Goal: Transaction & Acquisition: Purchase product/service

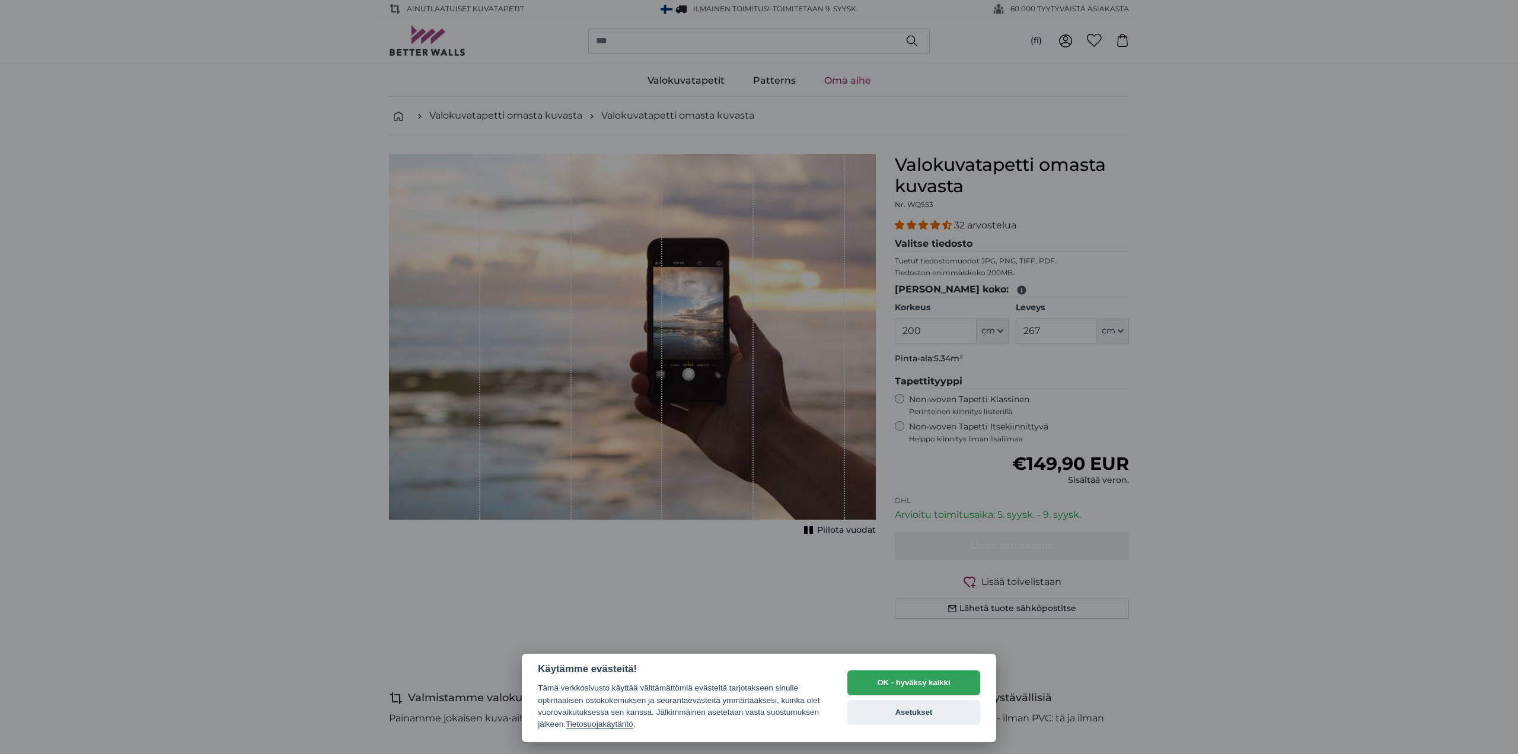
select select "**"
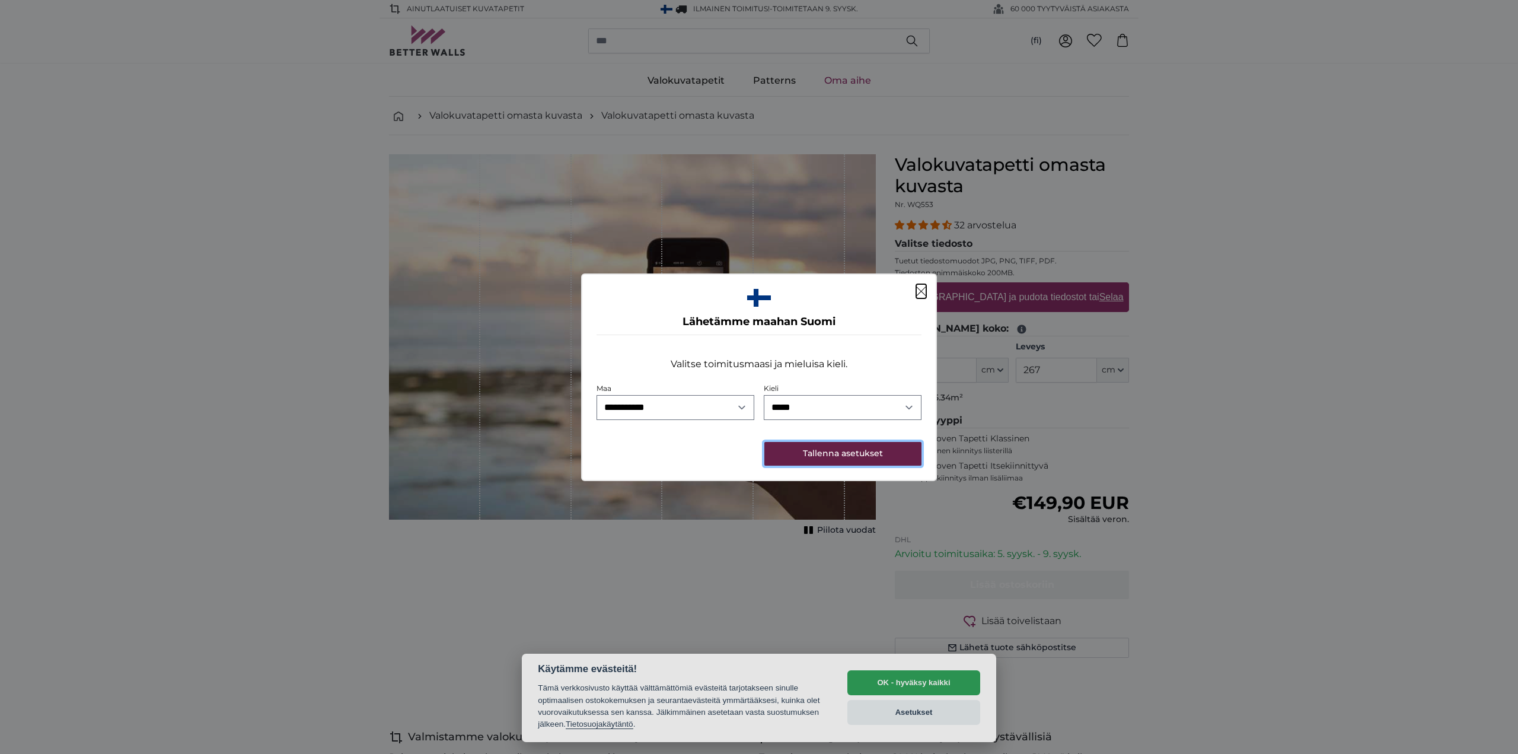
click at [847, 455] on button "Tallenna asetukset" at bounding box center [842, 454] width 157 height 24
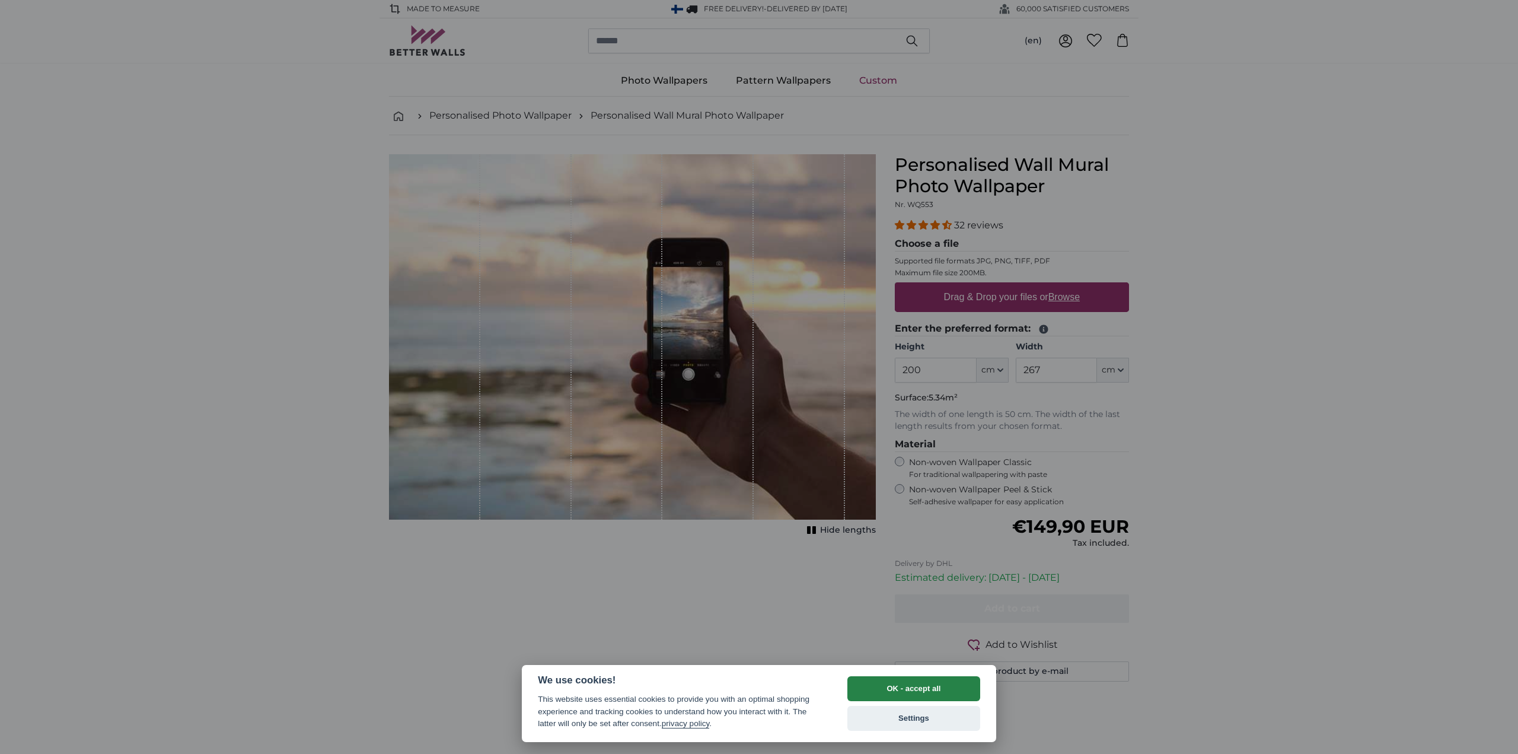
click at [943, 685] on button "OK - accept all" at bounding box center [913, 688] width 133 height 25
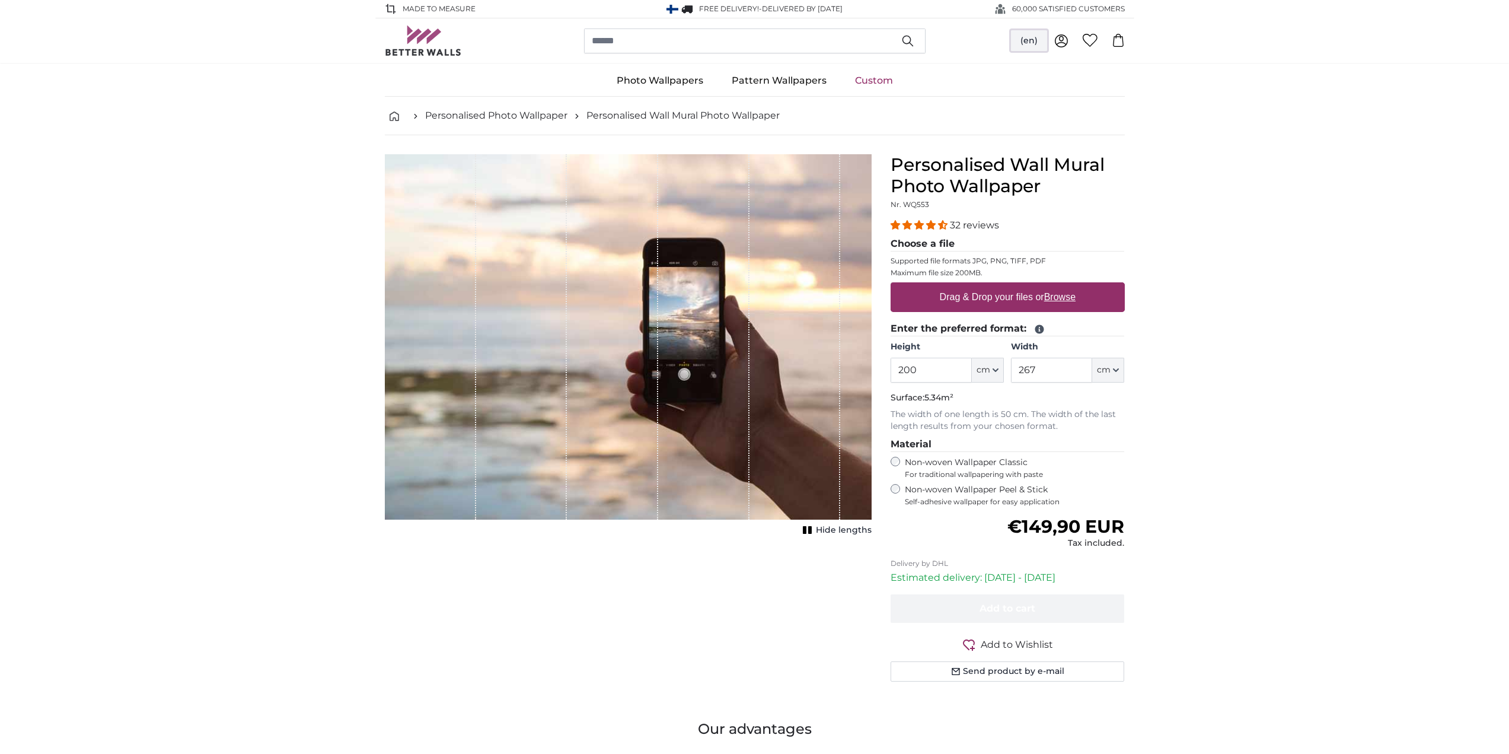
click at [1025, 44] on button "(en)" at bounding box center [1029, 40] width 36 height 21
click at [1019, 66] on link "Suomi" at bounding box center [1030, 70] width 104 height 21
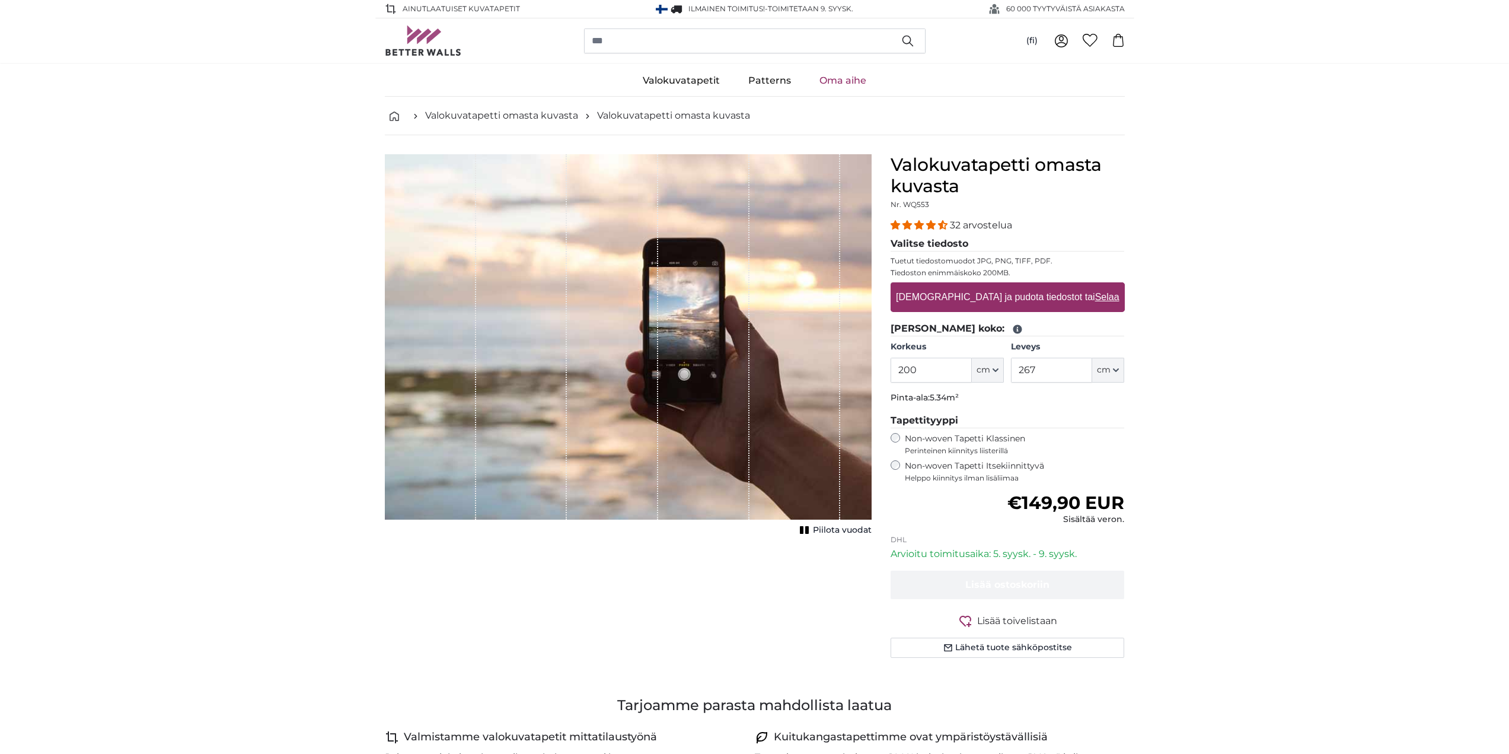
click at [962, 295] on label "Vedä ja pudota tiedostot tai Selaa" at bounding box center [1007, 297] width 232 height 24
click at [962, 286] on input "Vedä ja pudota tiedostot tai Selaa" at bounding box center [1008, 284] width 234 height 4
click at [1005, 295] on label "Vedä ja pudota tiedostot tai Selaa" at bounding box center [1007, 297] width 232 height 24
click at [1005, 286] on input "Vedä ja pudota tiedostot tai Selaa" at bounding box center [1008, 284] width 234 height 4
type input "**********"
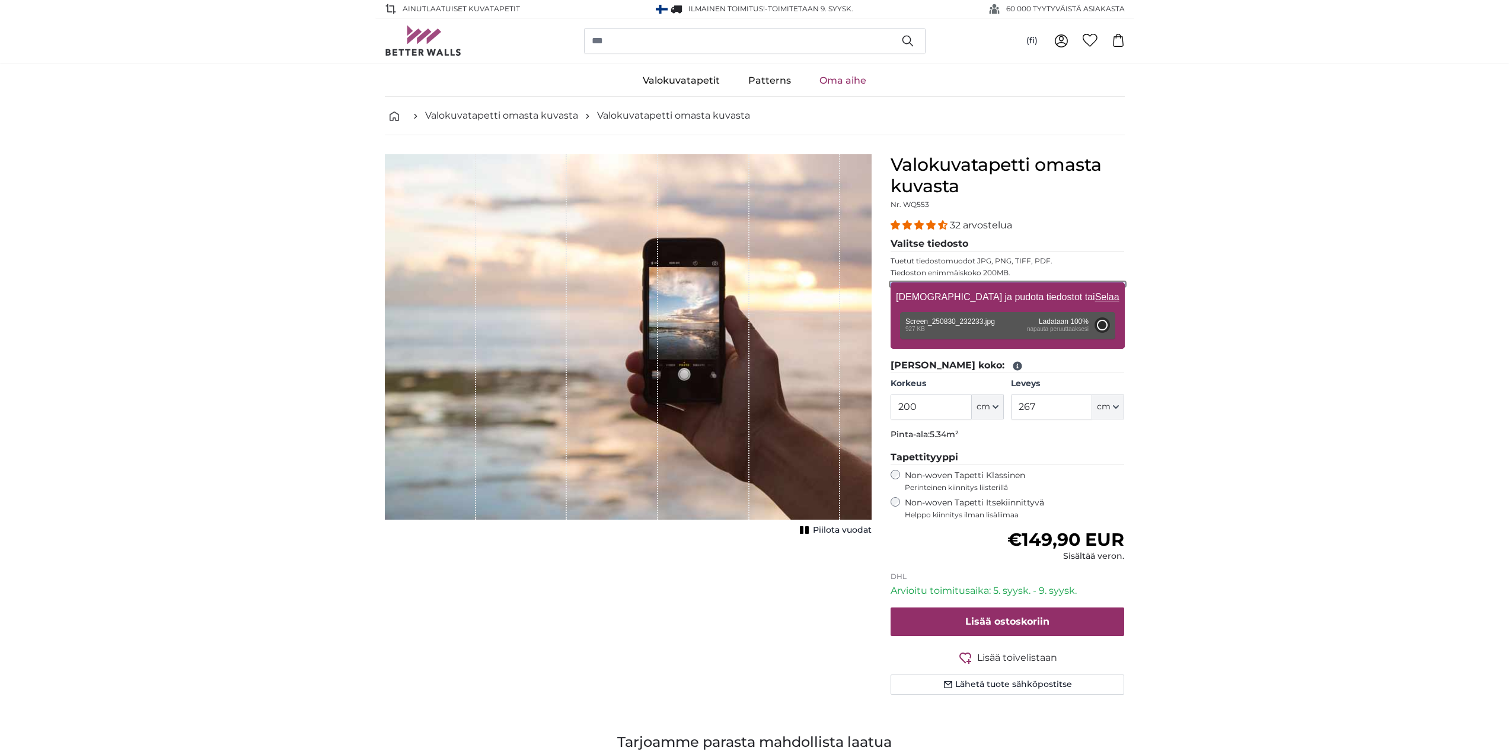
type input "103"
type input "183.3"
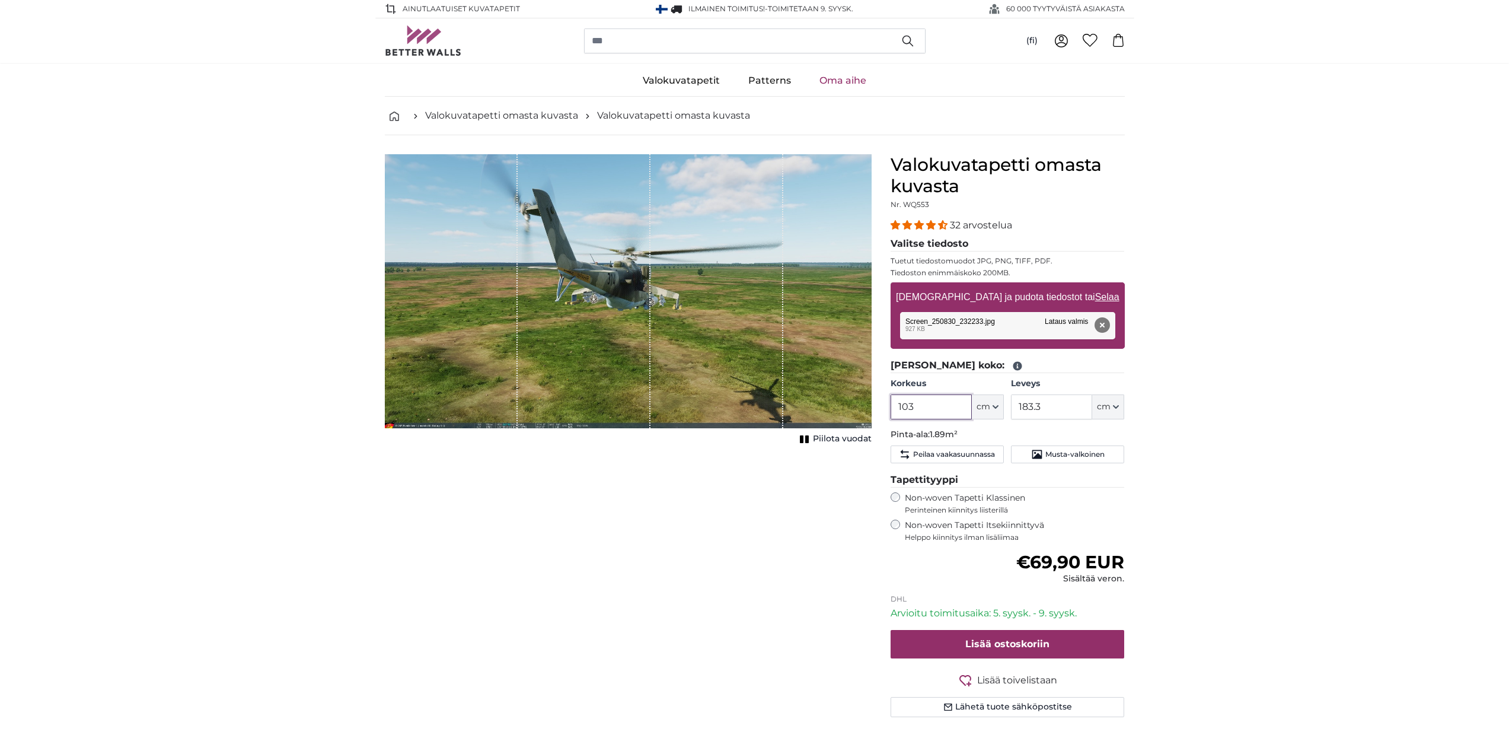
click at [913, 408] on input "103" at bounding box center [931, 406] width 81 height 25
type input "210"
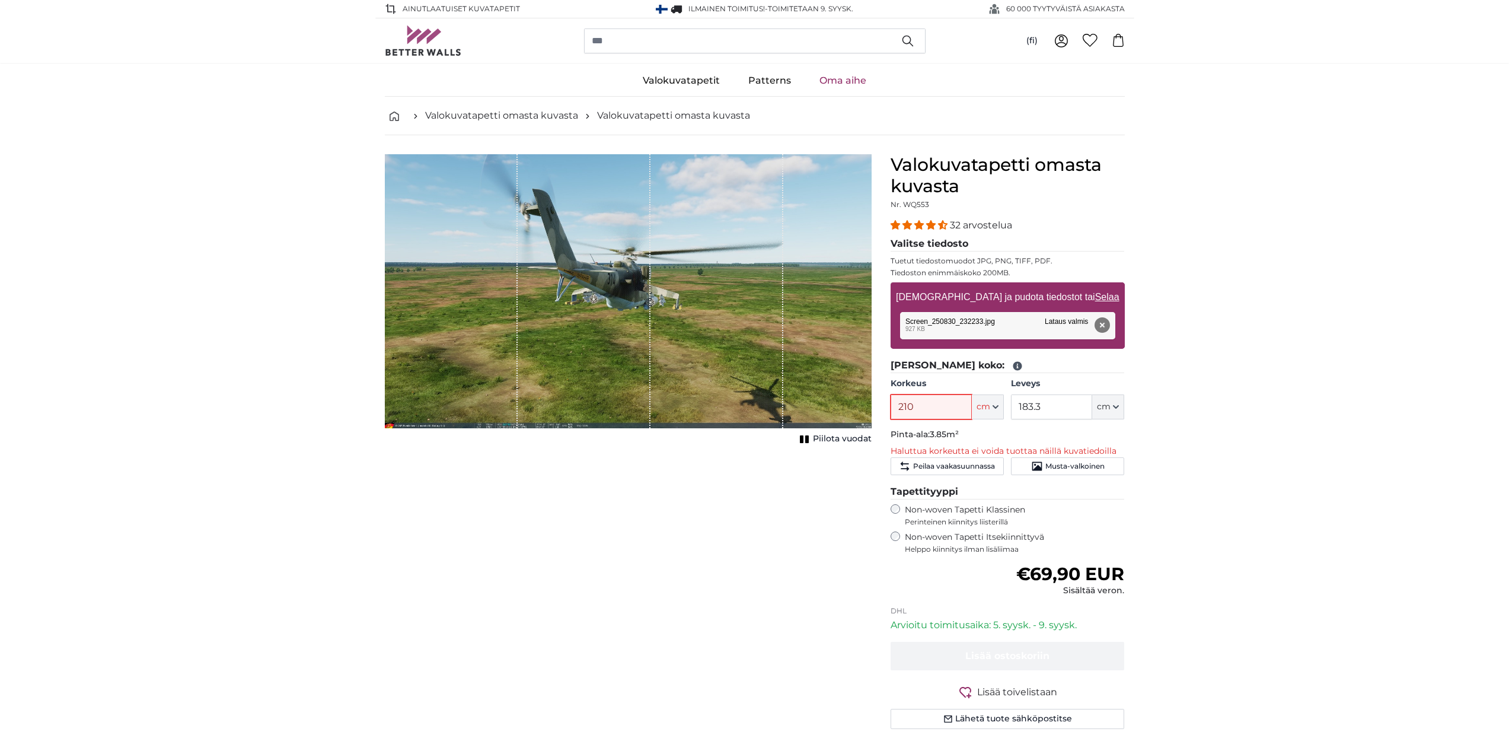
click at [948, 408] on input "210" at bounding box center [931, 406] width 81 height 25
type input "180"
click at [1079, 469] on span "Musta-valkoinen" at bounding box center [1074, 465] width 59 height 9
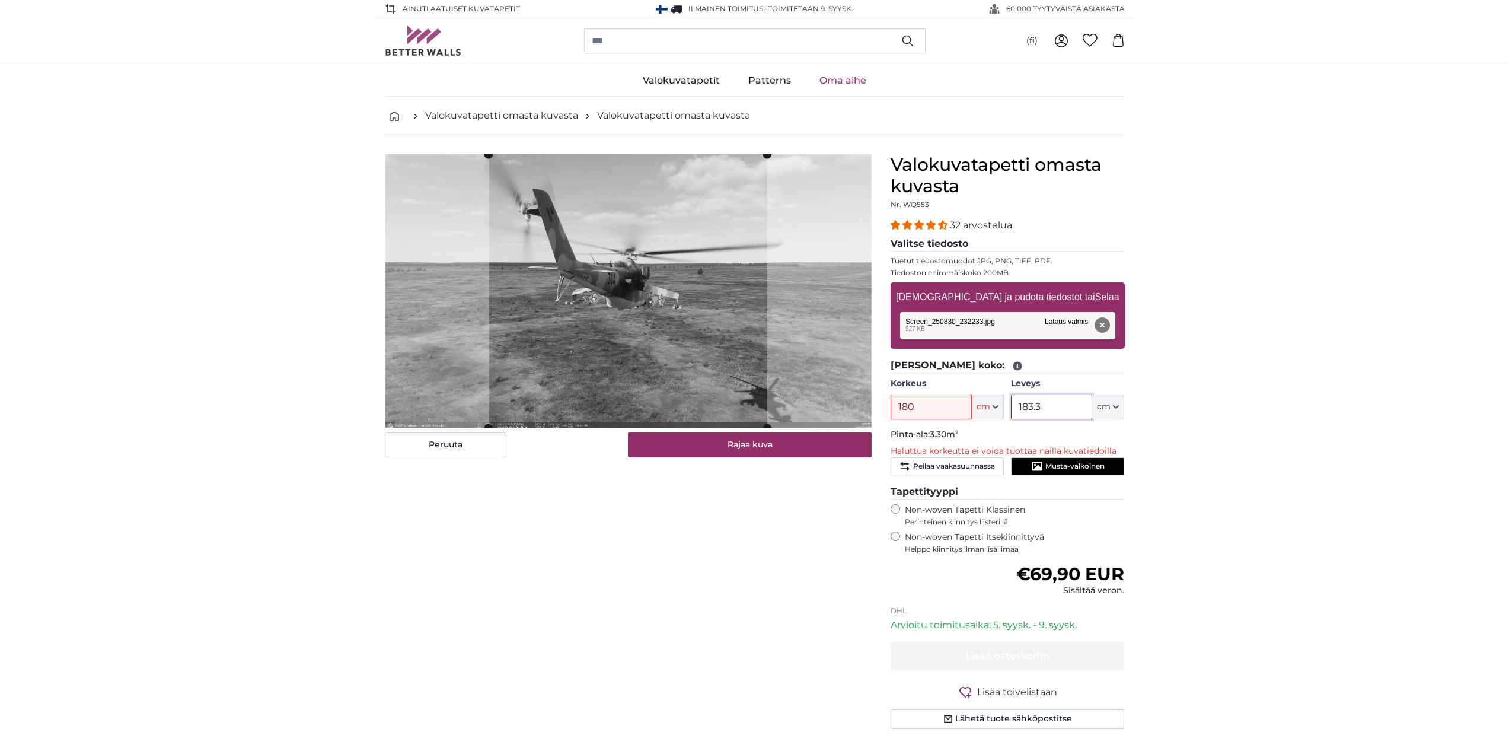
click at [1073, 399] on input "183.3" at bounding box center [1051, 406] width 81 height 25
type input "2"
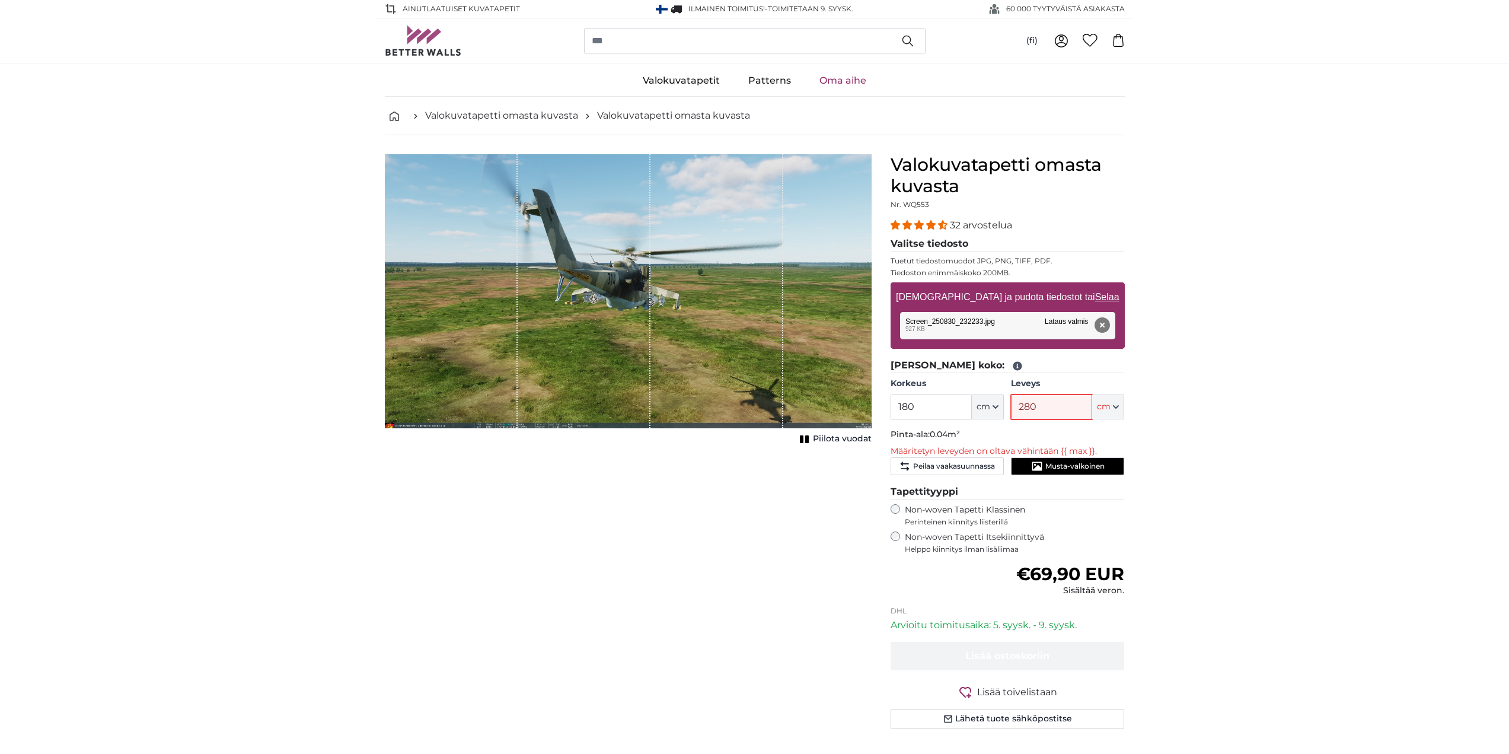
type input "280"
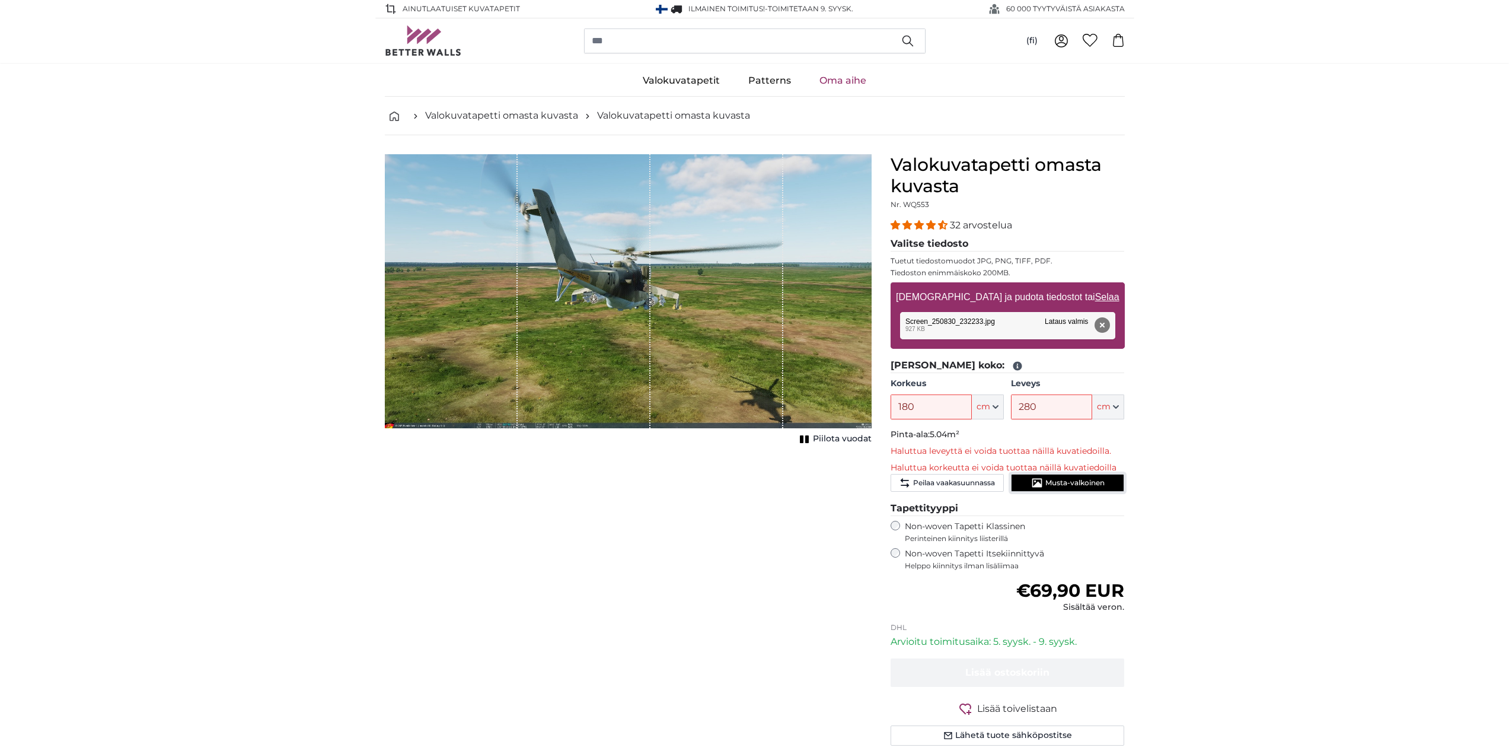
click at [1067, 482] on span "Musta-valkoinen" at bounding box center [1074, 482] width 59 height 9
click at [699, 304] on div "1 of 1" at bounding box center [717, 291] width 133 height 274
click at [955, 491] on button "Peilaa vaakasuunnassa" at bounding box center [947, 483] width 113 height 18
click at [932, 393] on div "Korkeus 180 ft cm Centimeter (cm) Inches (inch) Feet (ft. in.)" at bounding box center [947, 399] width 113 height 42
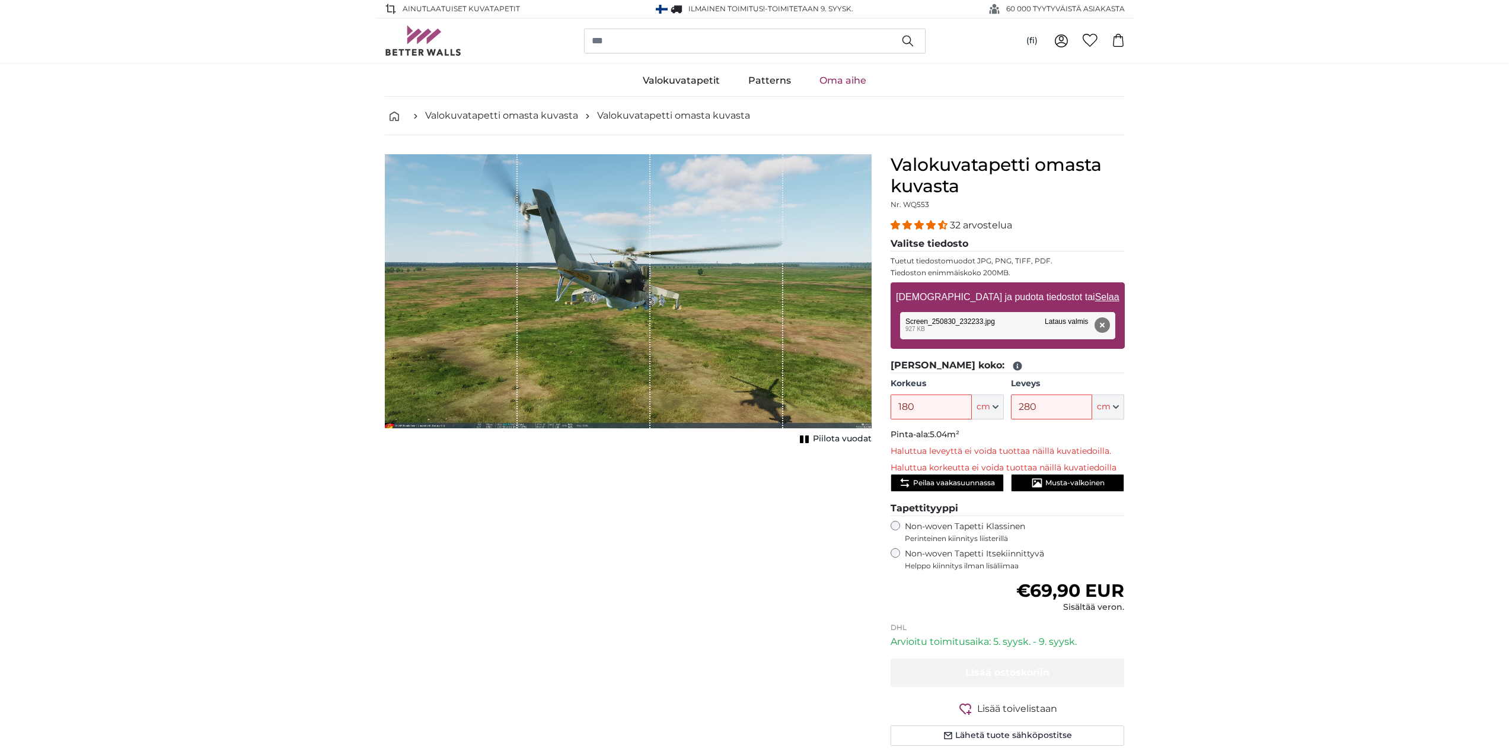
click at [1013, 365] on icon at bounding box center [1017, 366] width 9 height 9
click at [904, 422] on fieldset "Anna haluttu koko: Korkeus 180 ft cm Centimeter (cm) Inches (inch) Feet (ft. in…" at bounding box center [1008, 427] width 234 height 138
click at [909, 556] on label "Non-woven Tapetti Itsekiinnittyvä Helppo kiinnitys ilman lisäliimaa" at bounding box center [1015, 559] width 220 height 23
click at [901, 522] on div "Non-woven Tapetti Klassinen Perinteinen kiinnitys liisterillä" at bounding box center [1008, 532] width 234 height 23
drag, startPoint x: 932, startPoint y: 400, endPoint x: 755, endPoint y: 396, distance: 176.8
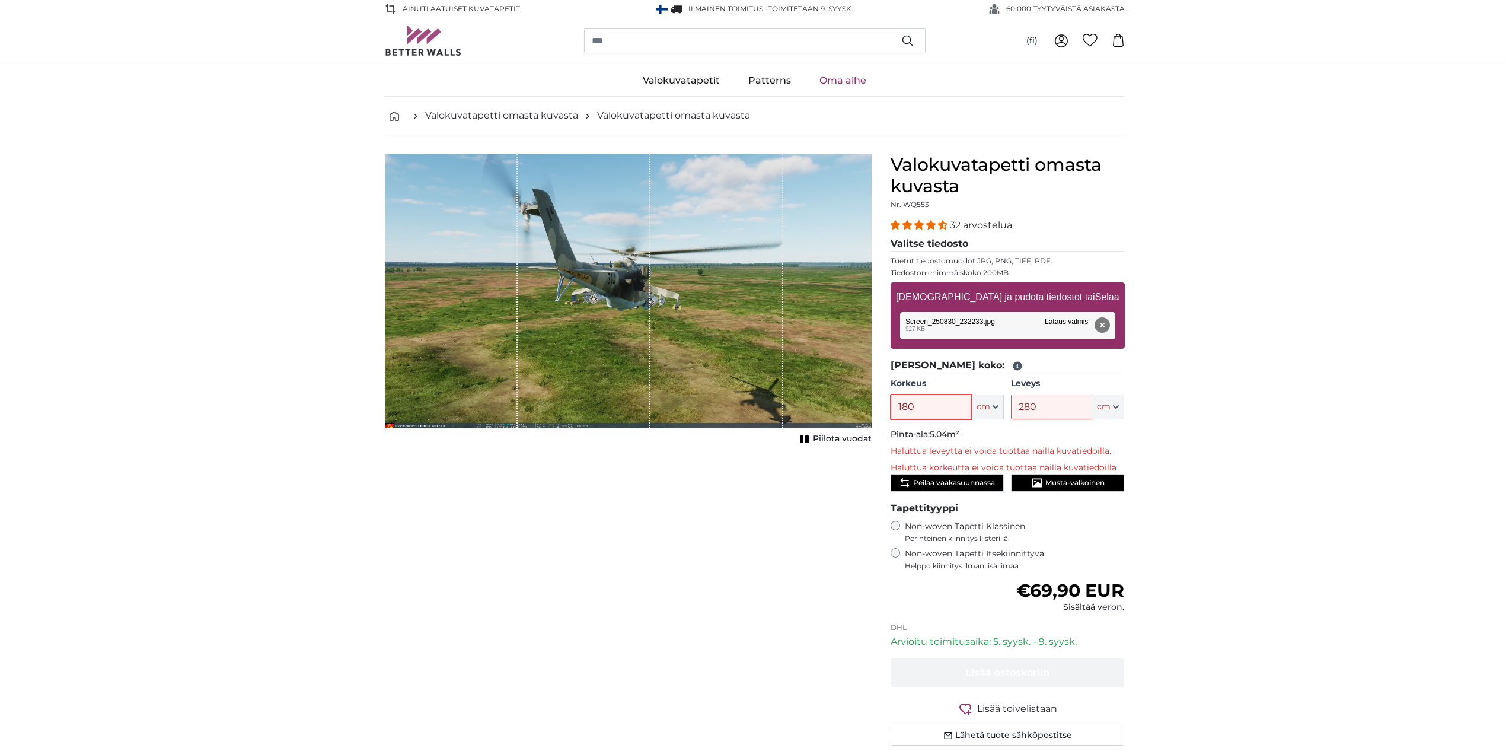
click at [755, 396] on product-detail "Peruuta Rajaa kuva Piilota vuodat Valokuvatapetti omasta kuvasta Nr. WQ553 32 a…" at bounding box center [754, 454] width 759 height 639
type input "240"
type input "320"
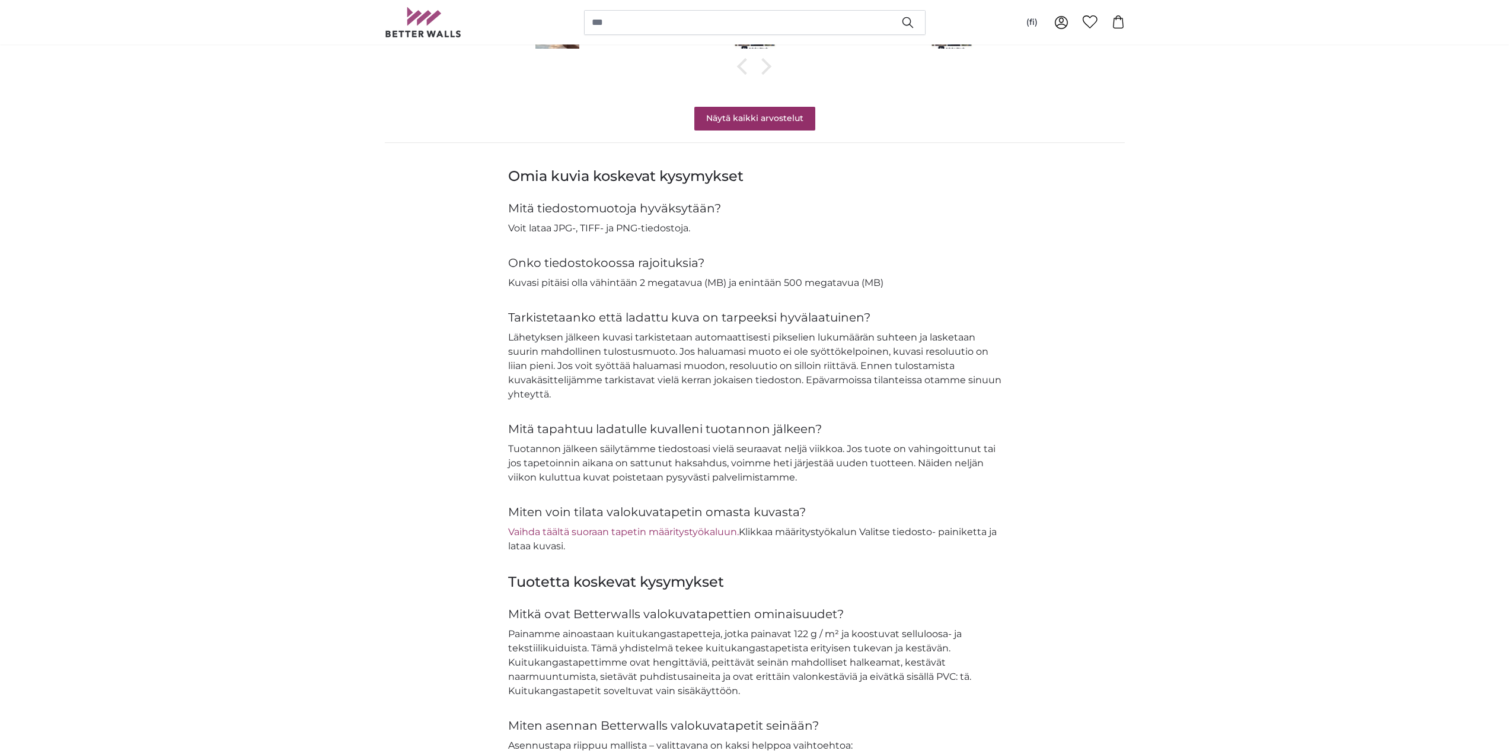
scroll to position [1305, 0]
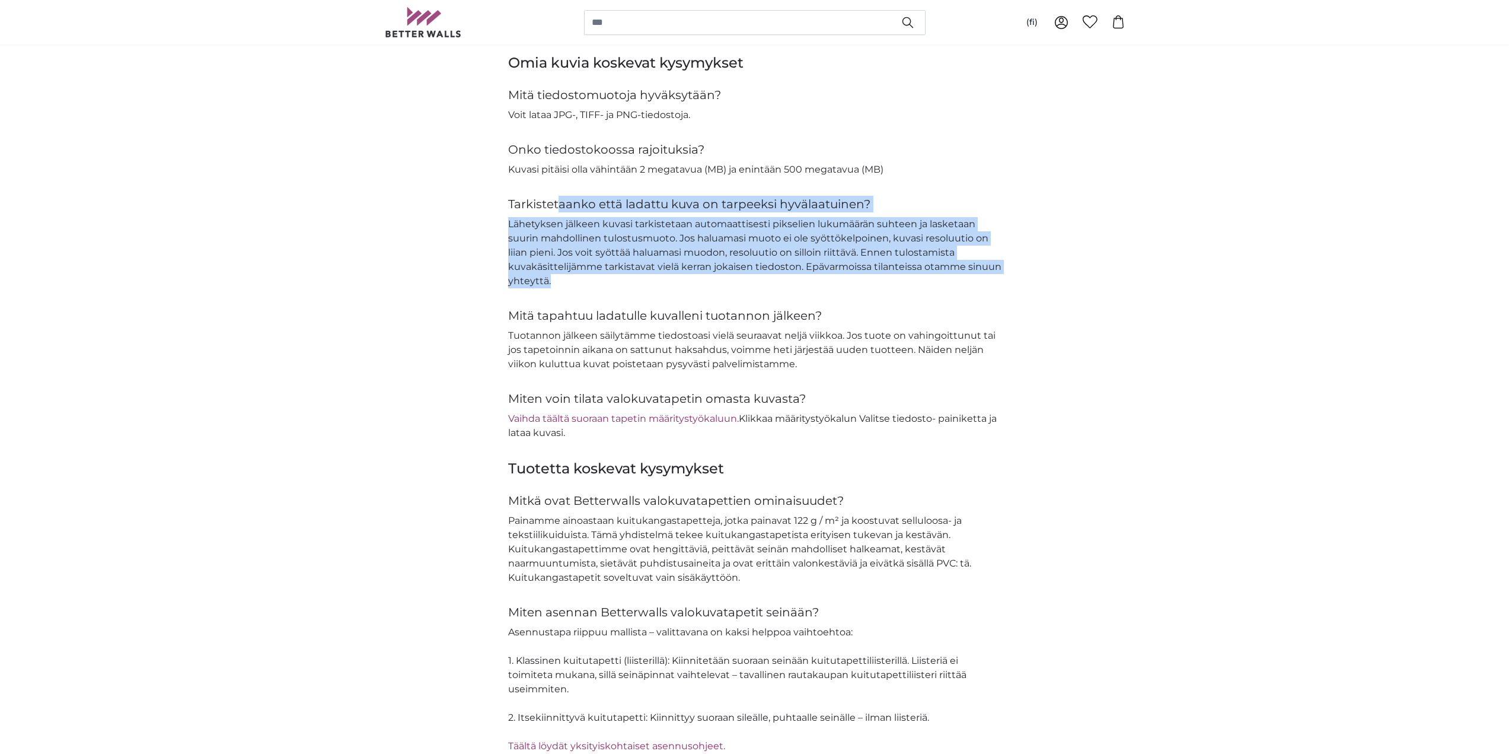
drag, startPoint x: 560, startPoint y: 209, endPoint x: 556, endPoint y: 281, distance: 71.9
click at [556, 281] on div "Tarkistetaanko että ladattu kuva on tarpeeksi hyvälaatuinen? Lähetyksen jälkeen…" at bounding box center [754, 242] width 493 height 93
click at [556, 281] on p "Lähetyksen jälkeen kuvasi tarkistetaan automaattisesti pikselien lukumäärän suh…" at bounding box center [754, 252] width 493 height 71
drag, startPoint x: 556, startPoint y: 281, endPoint x: 500, endPoint y: 224, distance: 80.1
click at [500, 224] on div "Omia kuvia koskevat kysymykset Mitä tiedostomuotoja hyväksytään? Voit lataa JPG…" at bounding box center [754, 246] width 759 height 387
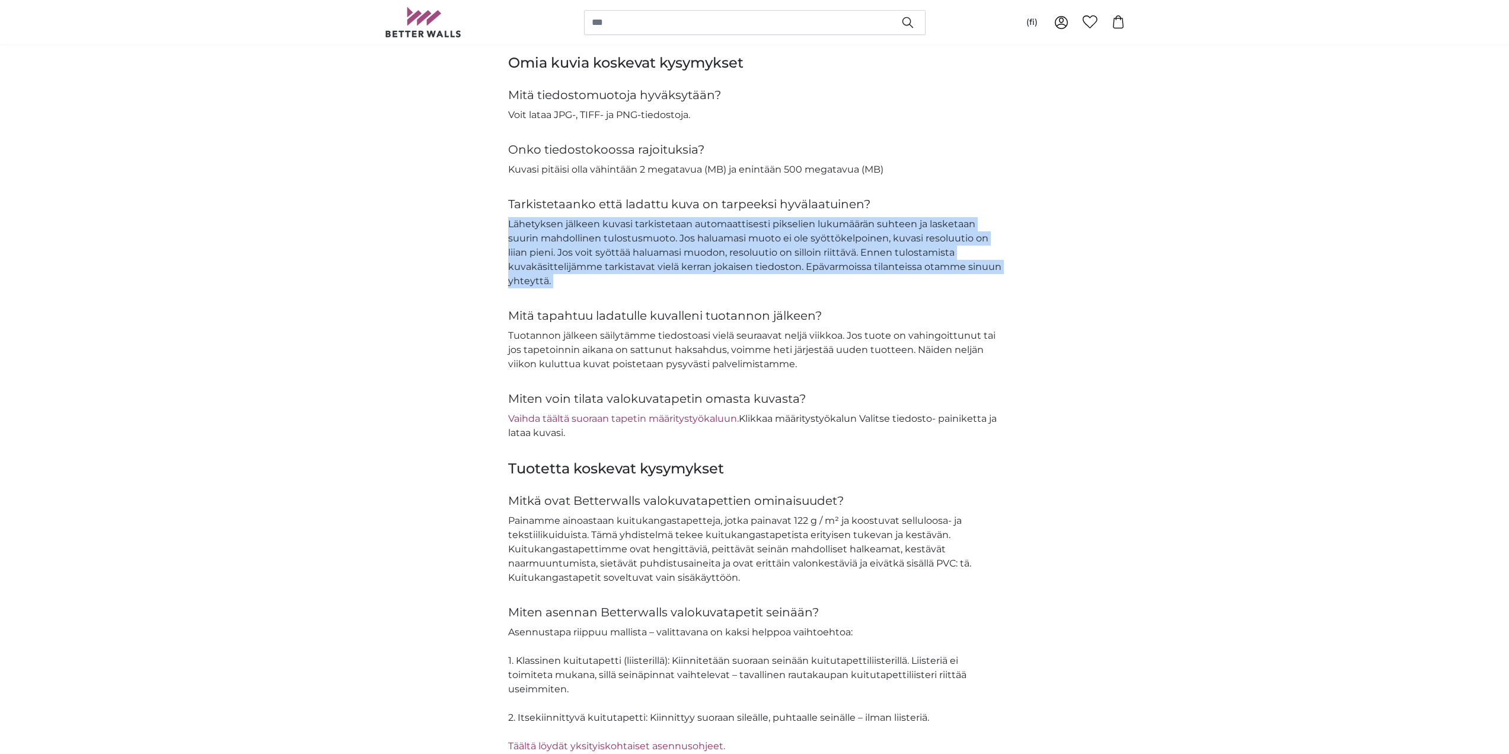
click at [500, 224] on div "Omia kuvia koskevat kysymykset Mitä tiedostomuotoja hyväksytään? Voit lataa JPG…" at bounding box center [754, 246] width 759 height 387
drag, startPoint x: 500, startPoint y: 224, endPoint x: 531, endPoint y: 275, distance: 60.1
click at [531, 275] on div "Omia kuvia koskevat kysymykset Mitä tiedostomuotoja hyväksytään? Voit lataa JPG…" at bounding box center [754, 246] width 759 height 387
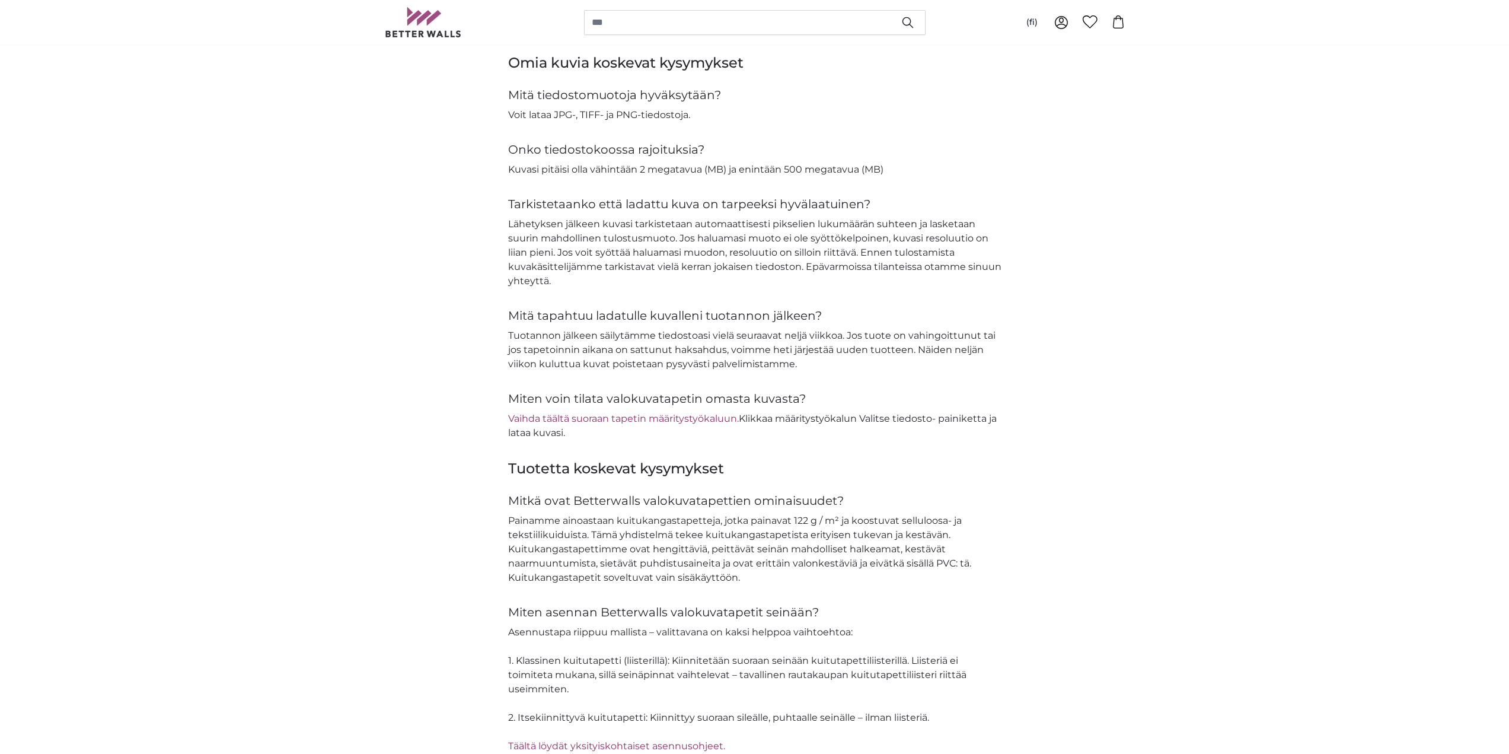
click at [694, 286] on p "Lähetyksen jälkeen kuvasi tarkistetaan automaattisesti pikselien lukumäärän suh…" at bounding box center [754, 252] width 493 height 71
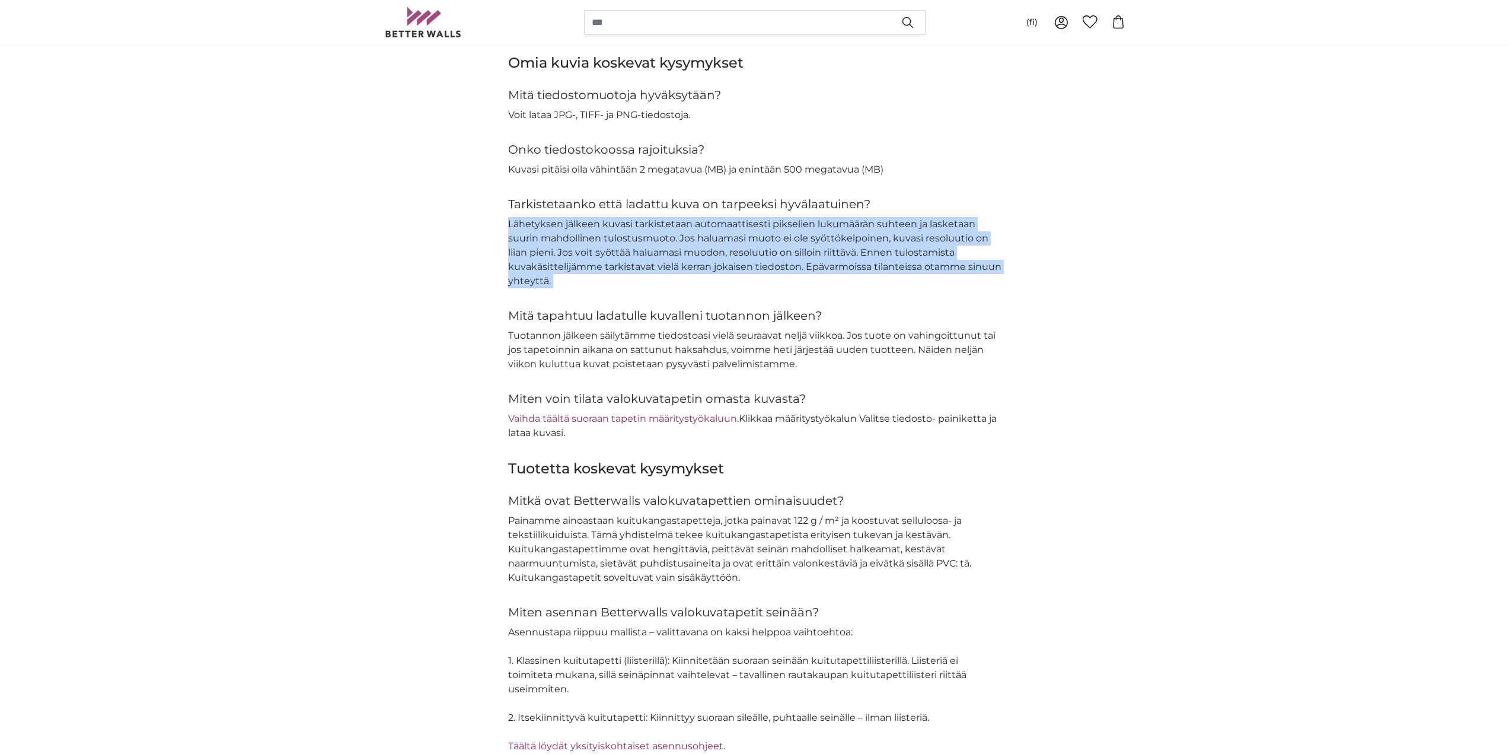
drag, startPoint x: 694, startPoint y: 286, endPoint x: 1109, endPoint y: 197, distance: 423.8
click at [1109, 197] on div "Omia kuvia koskevat kysymykset Mitä tiedostomuotoja hyväksytään? Voit lataa JPG…" at bounding box center [754, 246] width 759 height 387
